Goal: Transaction & Acquisition: Purchase product/service

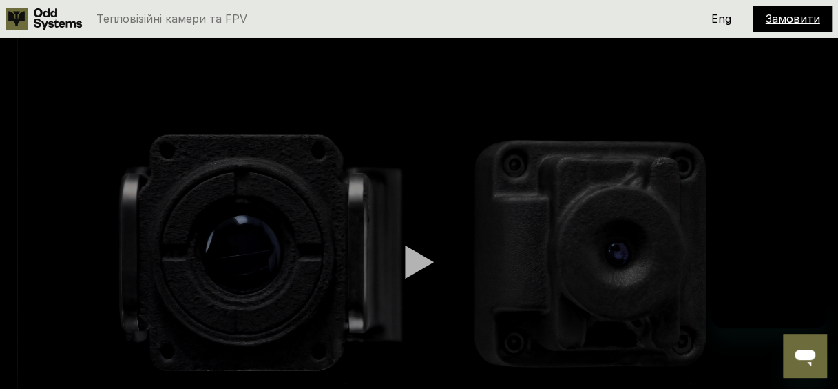
click at [427, 262] on div at bounding box center [419, 262] width 29 height 34
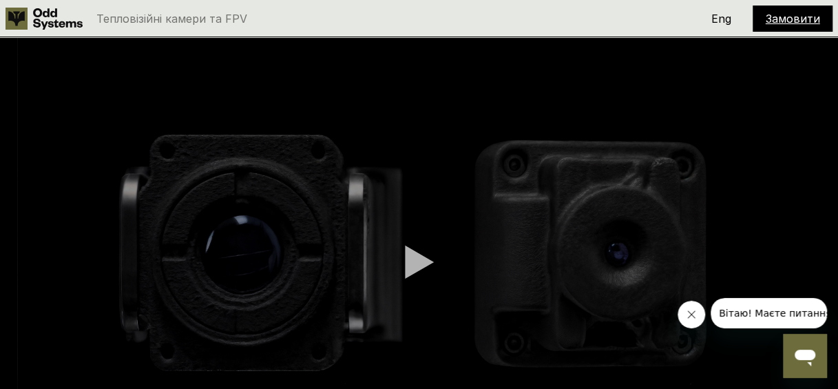
click at [402, 273] on video at bounding box center [419, 261] width 838 height 448
click at [408, 265] on div at bounding box center [419, 262] width 29 height 34
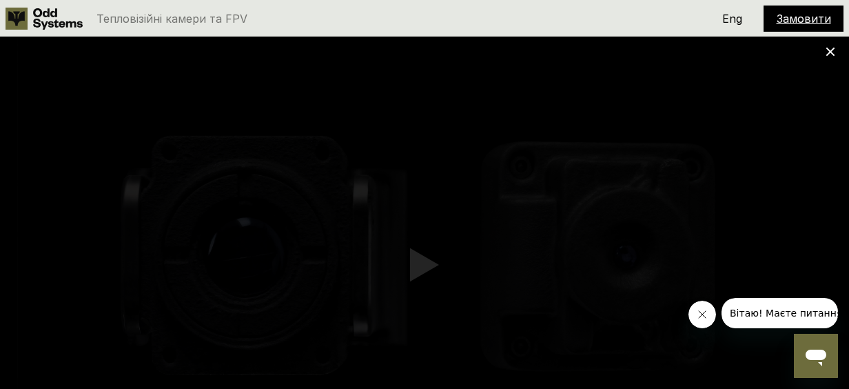
click at [698, 309] on icon "Close message from company" at bounding box center [701, 314] width 11 height 11
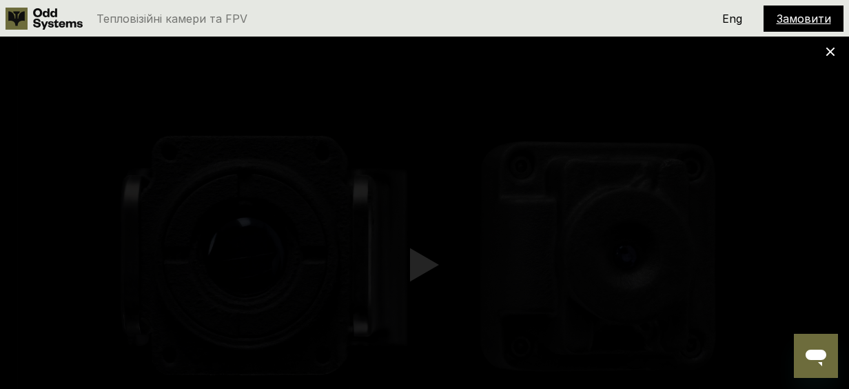
click at [824, 48] on div at bounding box center [424, 194] width 849 height 389
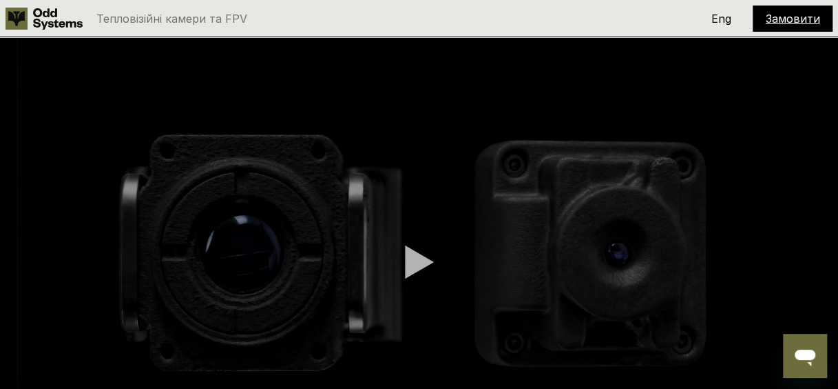
click at [61, 18] on icon at bounding box center [58, 18] width 50 height 21
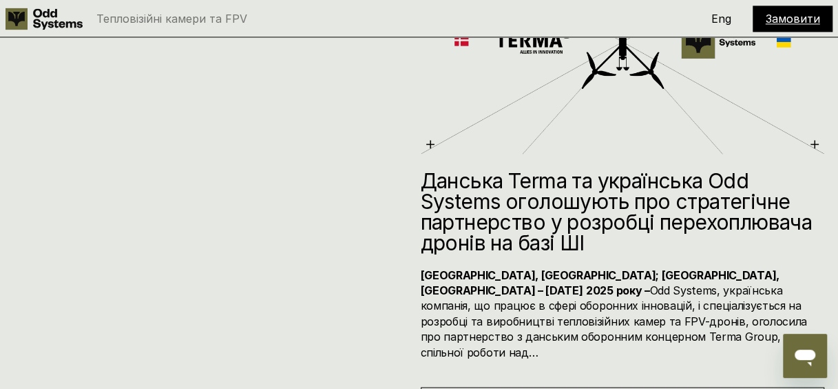
scroll to position [8405, 0]
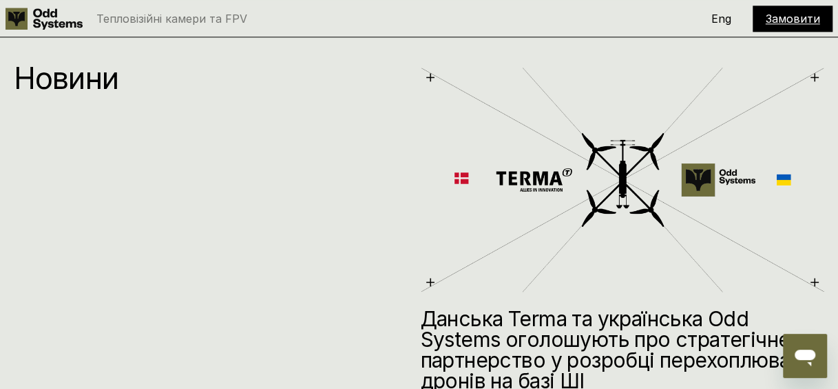
click at [435, 76] on img at bounding box center [623, 179] width 404 height 229
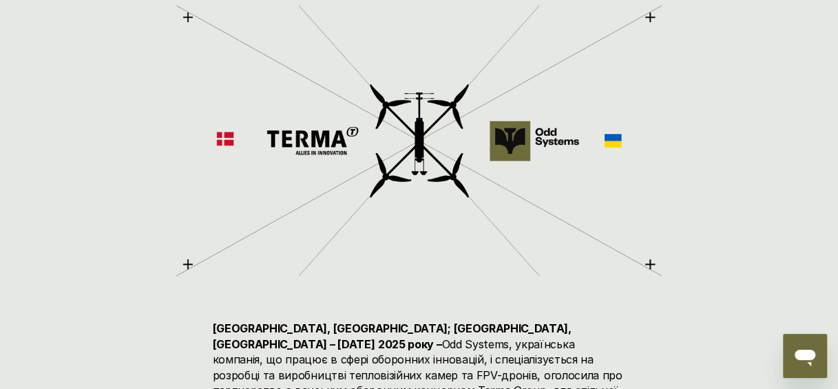
scroll to position [482, 0]
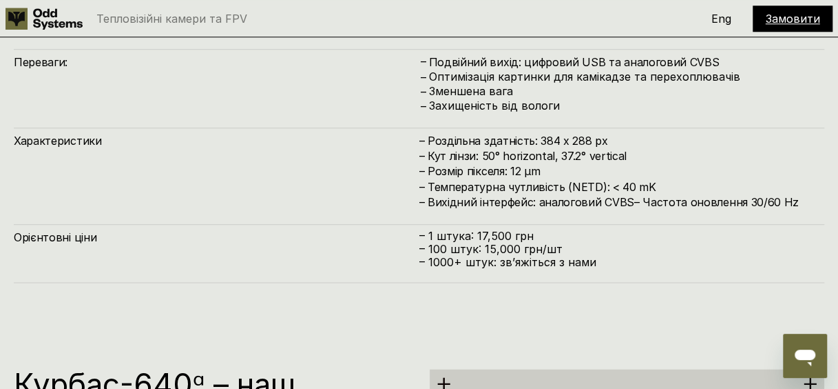
scroll to position [3534, 0]
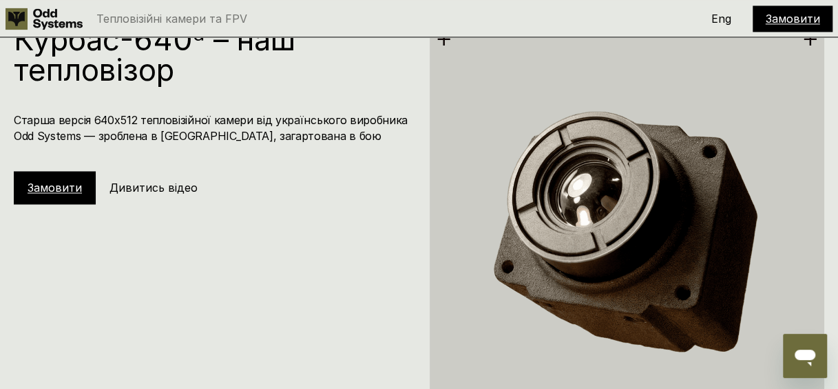
click at [48, 192] on link "Замовити" at bounding box center [55, 187] width 54 height 14
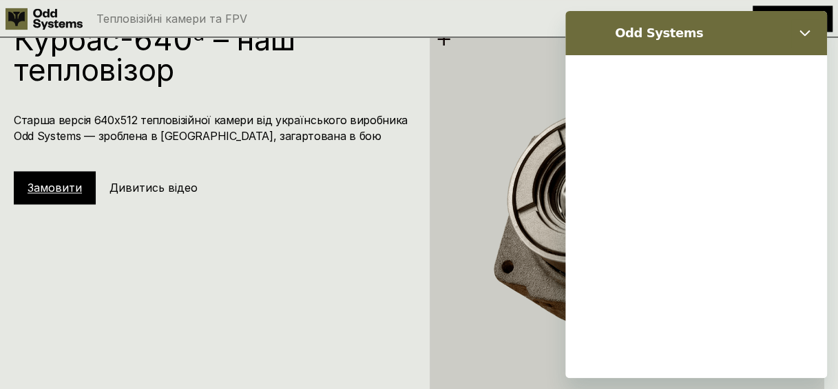
scroll to position [0, 0]
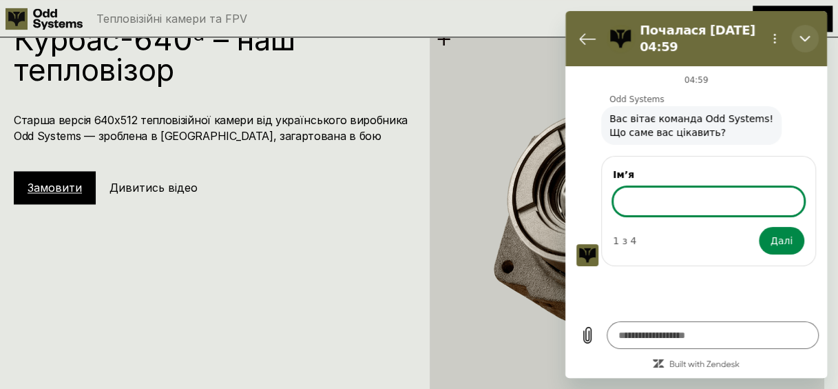
click at [804, 39] on icon "Закрити" at bounding box center [805, 39] width 10 height 6
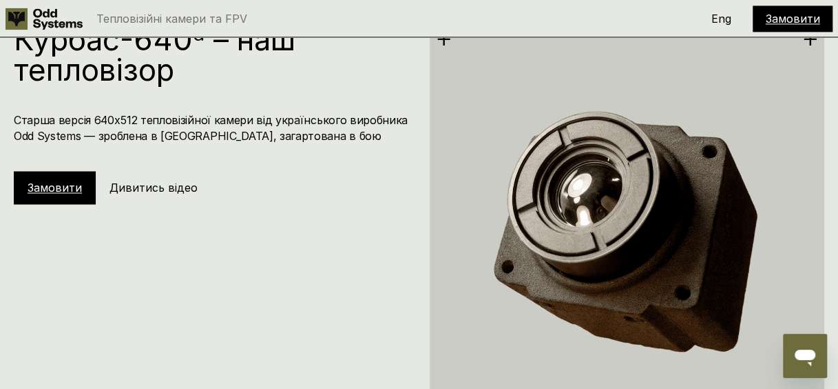
click at [400, 190] on div "Курбас-640ᵅ – наш тепловізор Старша версія 640х512 тепловізійної камери від укр…" at bounding box center [218, 114] width 409 height 180
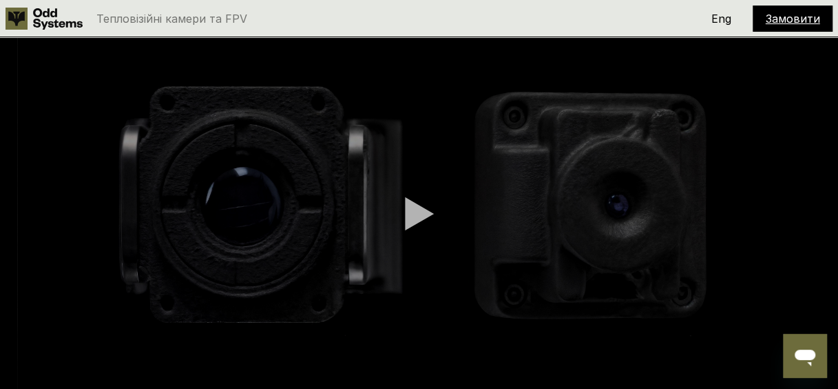
scroll to position [69, 0]
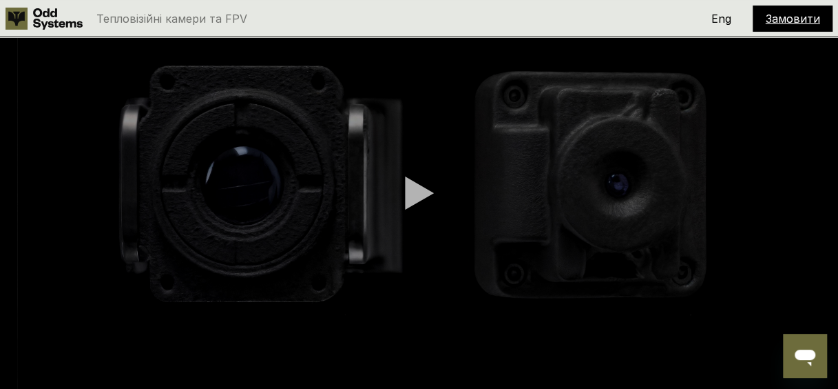
type textarea "*"
